Goal: Task Accomplishment & Management: Complete application form

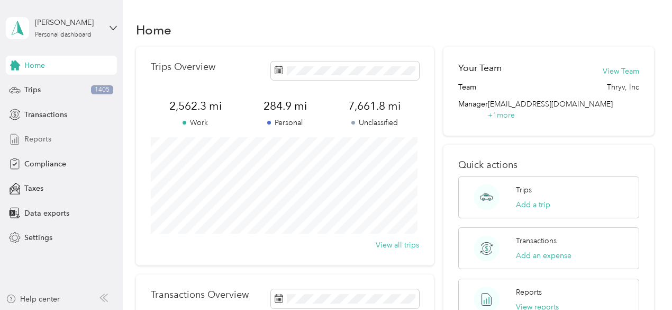
click at [34, 137] on span "Reports" at bounding box center [37, 138] width 27 height 11
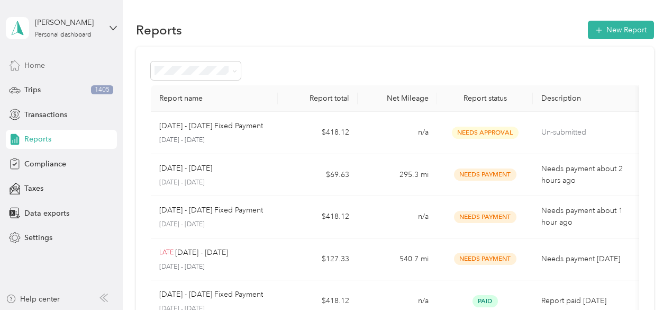
click at [39, 62] on span "Home" at bounding box center [34, 65] width 21 height 11
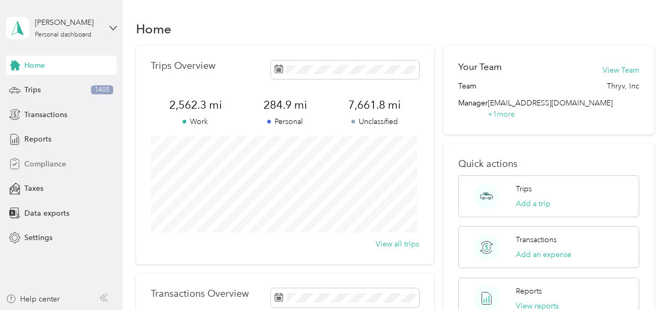
scroll to position [1, 0]
click at [51, 160] on span "Compliance" at bounding box center [45, 163] width 42 height 11
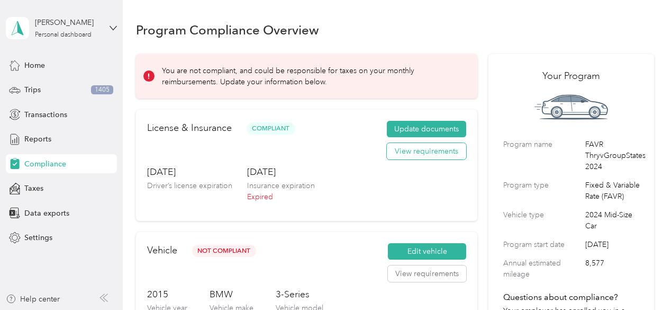
click at [423, 152] on button "View requirements" at bounding box center [426, 151] width 79 height 17
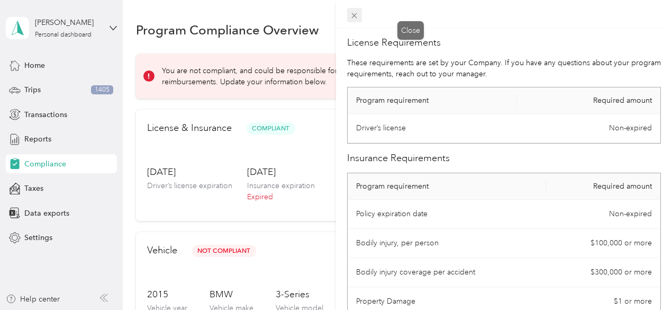
click at [359, 12] on icon at bounding box center [354, 15] width 9 height 9
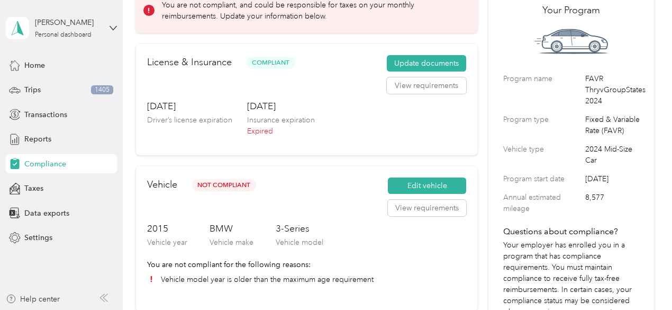
scroll to position [65, 0]
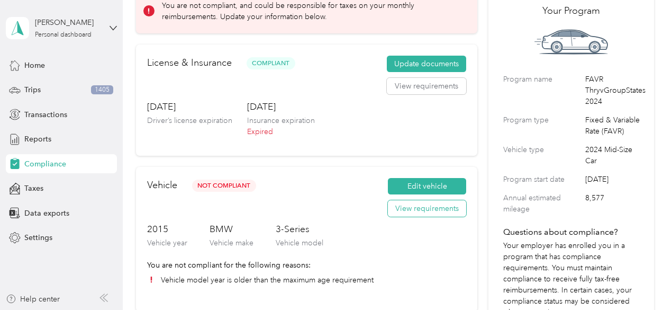
click at [422, 211] on button "View requirements" at bounding box center [427, 208] width 78 height 17
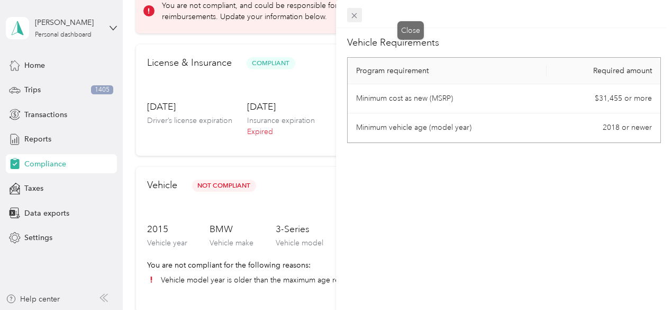
click at [359, 13] on icon at bounding box center [354, 15] width 9 height 9
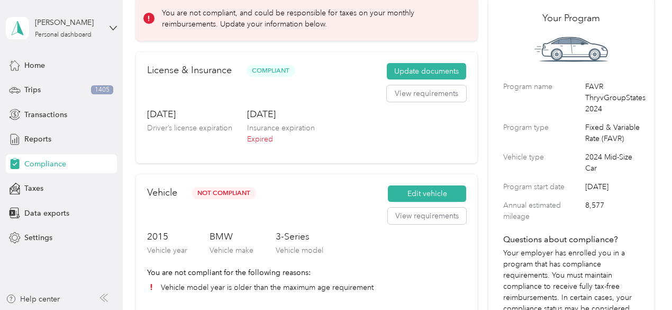
scroll to position [0, 0]
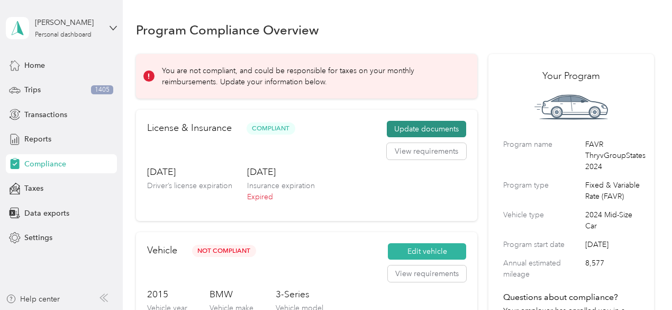
click at [428, 133] on button "Update documents" at bounding box center [426, 129] width 79 height 17
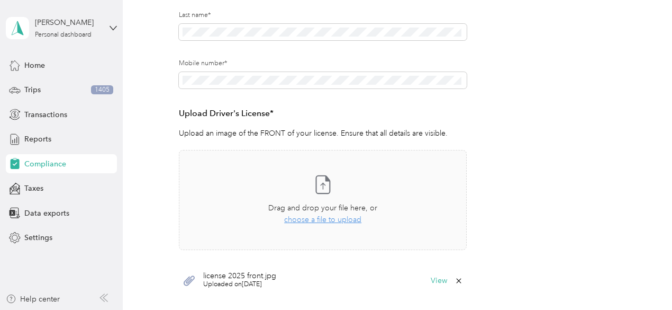
scroll to position [212, 0]
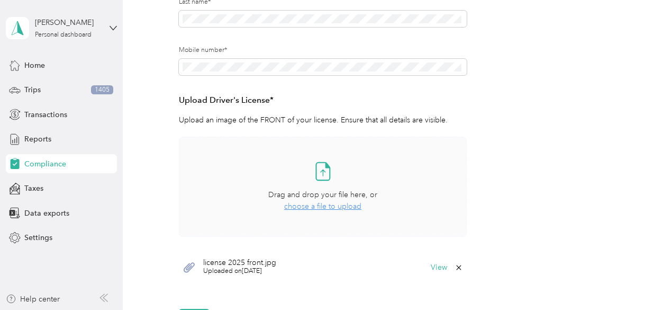
click at [311, 205] on span "choose a file to upload" at bounding box center [322, 206] width 77 height 9
click at [339, 210] on span "choose a file to upload" at bounding box center [322, 206] width 77 height 9
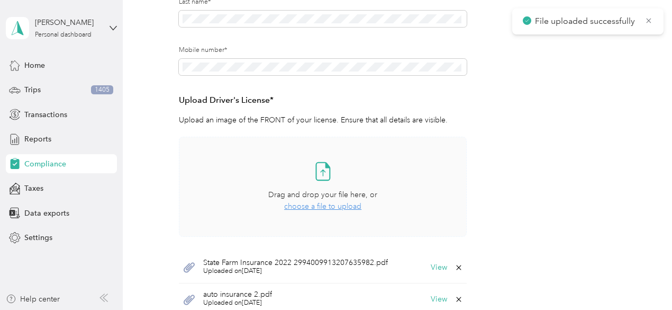
click at [346, 204] on span "choose a file to upload" at bounding box center [322, 206] width 77 height 9
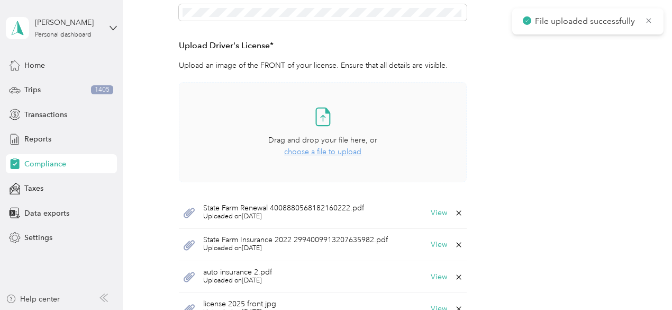
scroll to position [275, 0]
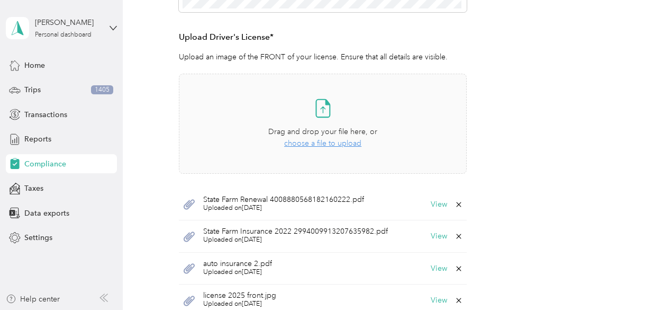
click at [455, 234] on icon at bounding box center [459, 236] width 8 height 8
click at [410, 244] on button "No" at bounding box center [405, 242] width 20 height 17
click at [432, 244] on div "State Farm Insurance 2022 2994009913207635982.pdf Uploaded on [DATE] View" at bounding box center [323, 236] width 288 height 32
click at [456, 238] on icon at bounding box center [458, 236] width 5 height 5
click at [432, 242] on button "Yes" at bounding box center [430, 242] width 21 height 17
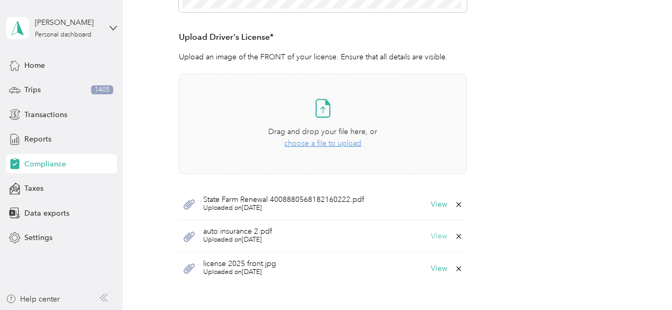
click at [434, 235] on button "View" at bounding box center [439, 235] width 16 height 7
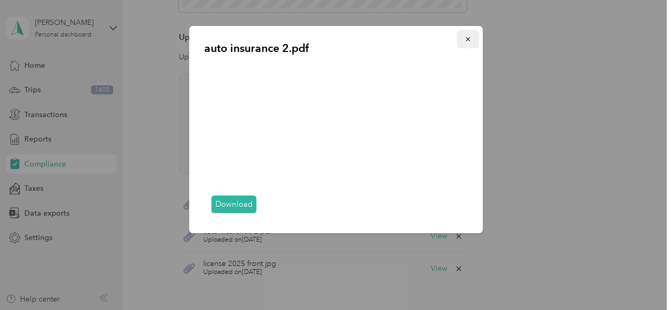
click at [469, 41] on icon "button" at bounding box center [468, 38] width 7 height 7
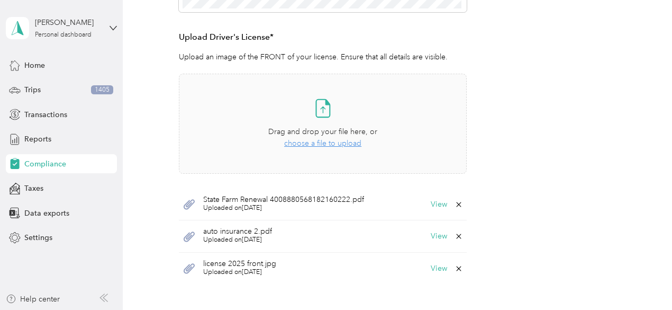
click at [460, 235] on icon at bounding box center [459, 236] width 8 height 8
click at [432, 242] on button "Yes" at bounding box center [430, 242] width 21 height 17
click at [439, 203] on button "View" at bounding box center [439, 204] width 16 height 7
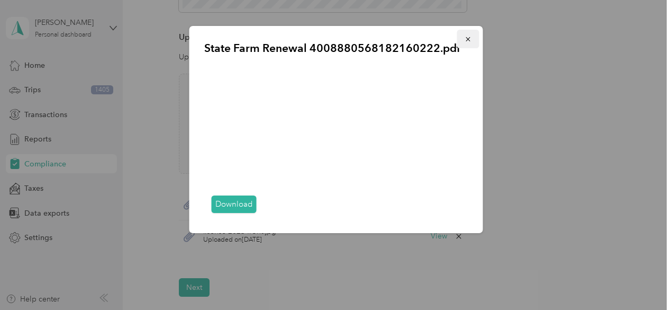
click at [465, 39] on icon "button" at bounding box center [468, 38] width 7 height 7
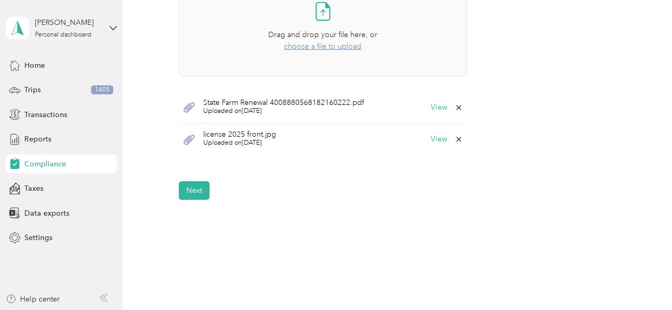
scroll to position [383, 0]
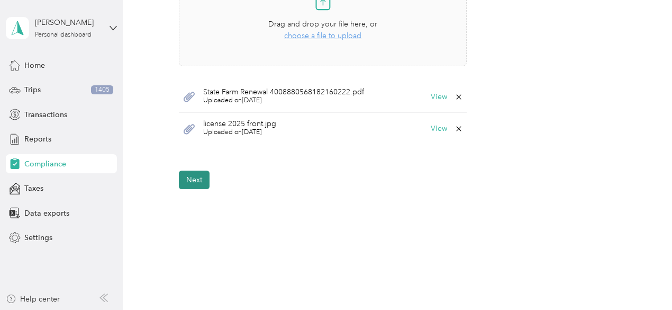
click at [202, 185] on button "Next" at bounding box center [194, 179] width 31 height 19
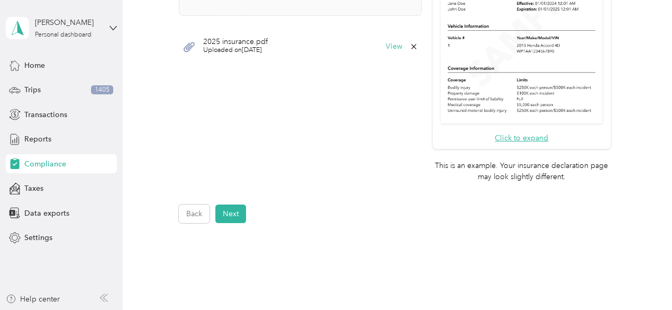
scroll to position [422, 0]
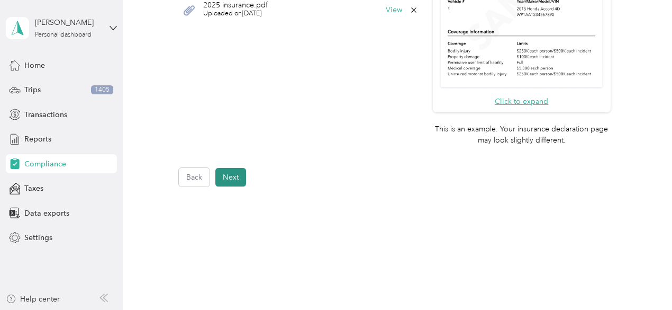
click at [236, 174] on button "Next" at bounding box center [230, 177] width 31 height 19
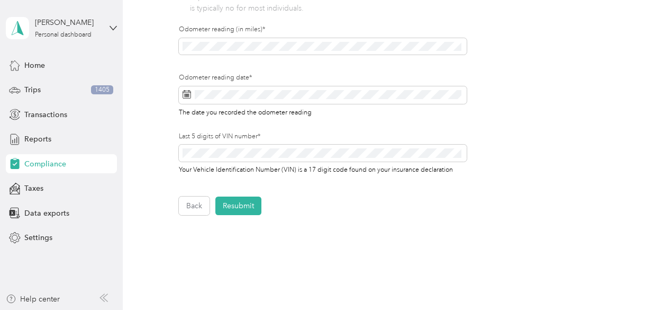
scroll to position [324, 0]
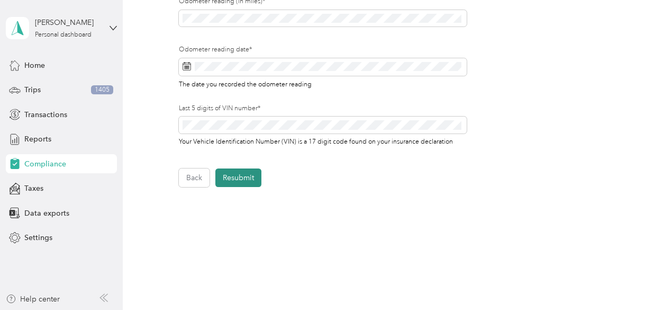
click at [226, 187] on button "Resubmit" at bounding box center [238, 177] width 46 height 19
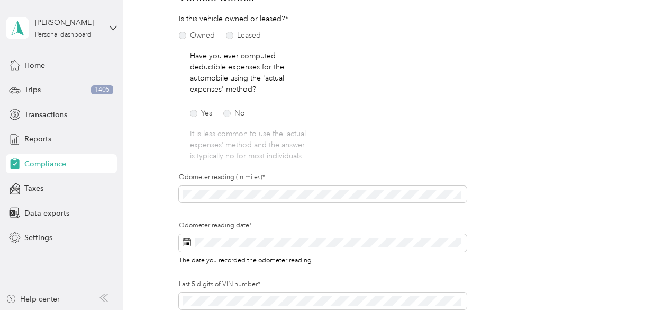
scroll to position [13, 0]
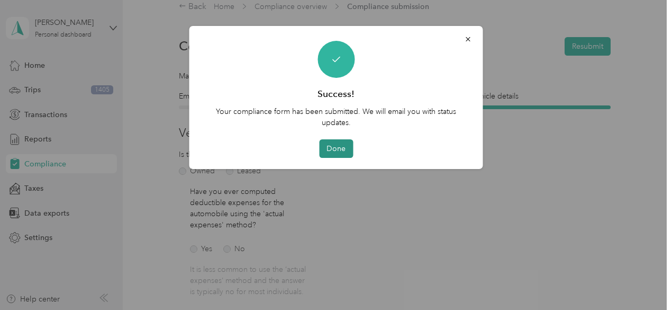
click at [343, 146] on button "Done" at bounding box center [336, 148] width 34 height 19
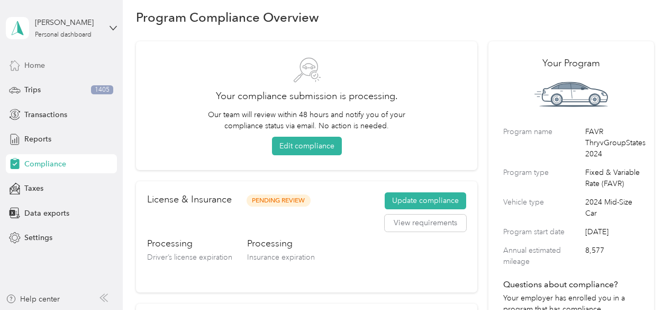
click at [43, 67] on span "Home" at bounding box center [34, 65] width 21 height 11
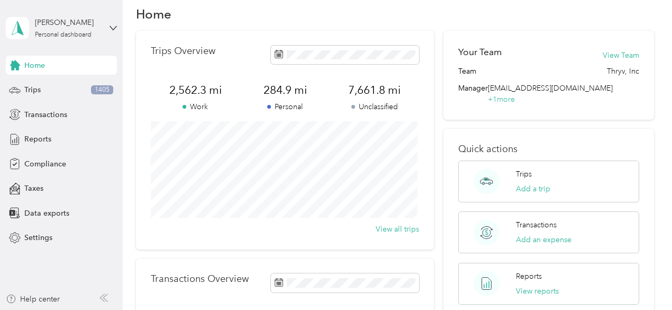
scroll to position [16, 0]
click at [34, 95] on span "Trips" at bounding box center [32, 89] width 16 height 11
